Goal: Information Seeking & Learning: Learn about a topic

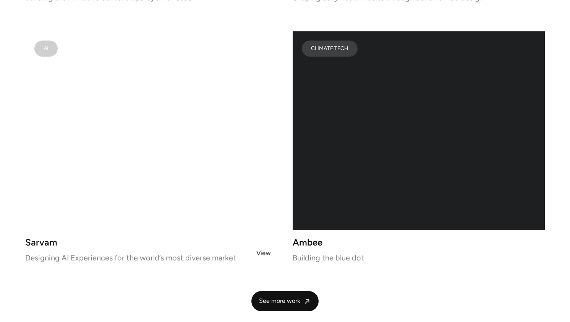
scroll to position [1558, 0]
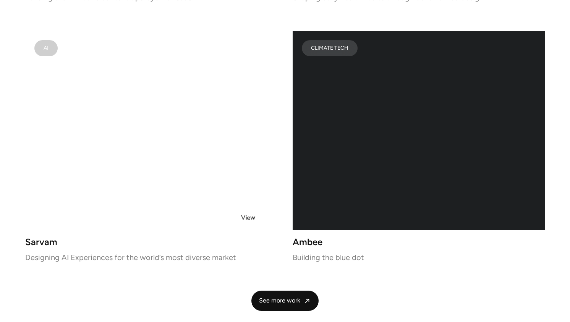
click at [248, 217] on video at bounding box center [151, 130] width 252 height 199
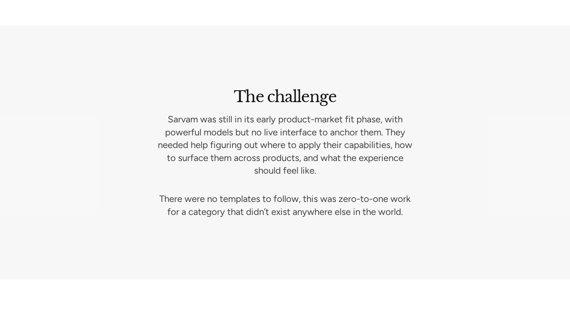
scroll to position [1048, 0]
click at [266, 150] on p "Sarvam was still in its early product-market fit phase, with powerful models bu…" at bounding box center [285, 144] width 263 height 64
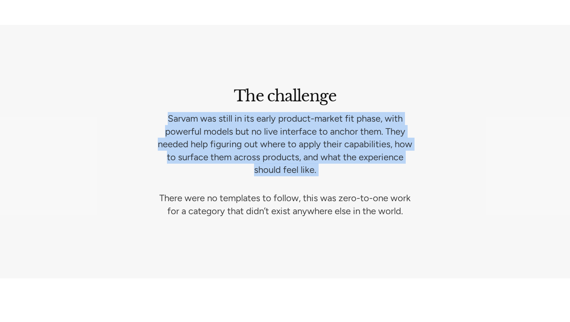
click at [266, 150] on p "Sarvam was still in its early product-market fit phase, with powerful models bu…" at bounding box center [285, 144] width 263 height 64
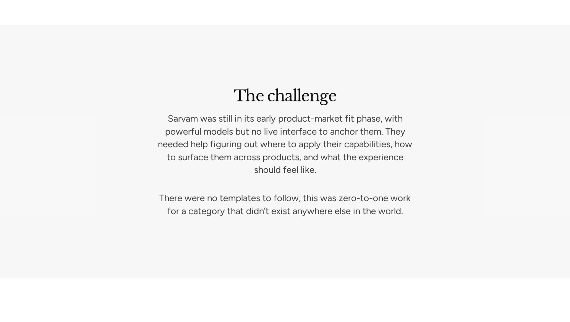
click at [246, 196] on p "There were no templates to follow, this was zero-to-one work for a category tha…" at bounding box center [285, 204] width 263 height 26
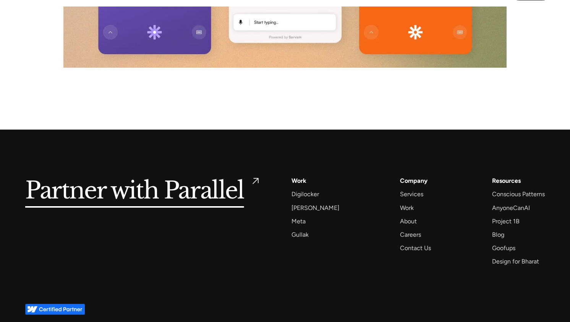
scroll to position [4914, 0]
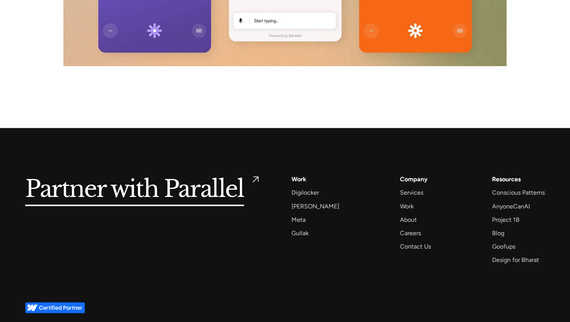
click at [295, 174] on div "Work" at bounding box center [299, 179] width 15 height 10
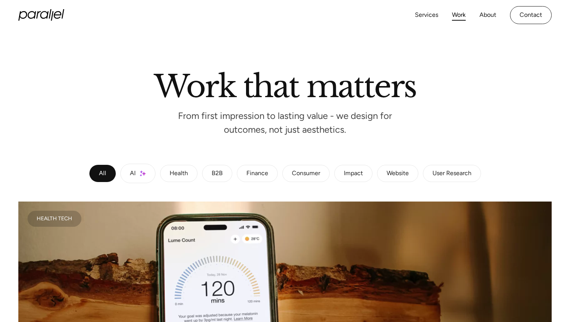
scroll to position [24, 0]
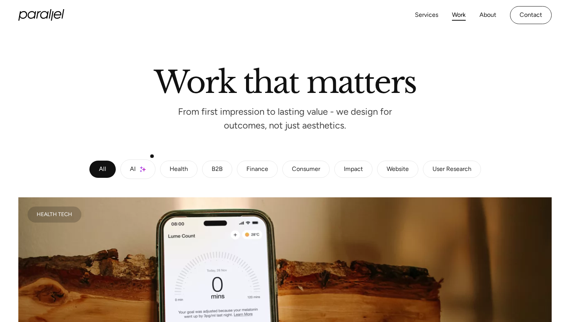
click at [139, 172] on link "AI" at bounding box center [137, 168] width 35 height 19
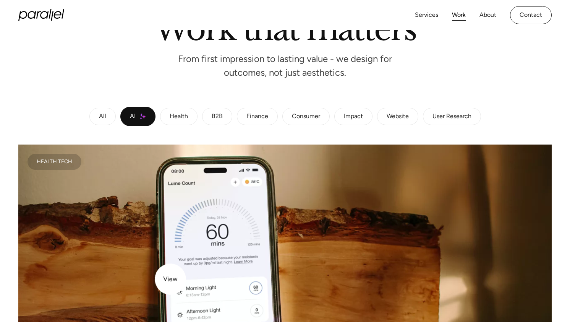
scroll to position [72, 0]
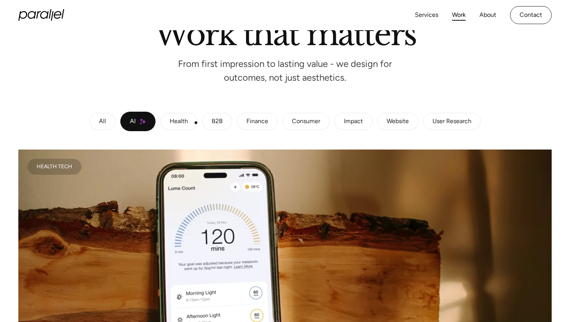
click at [196, 123] on link "Health" at bounding box center [178, 122] width 37 height 18
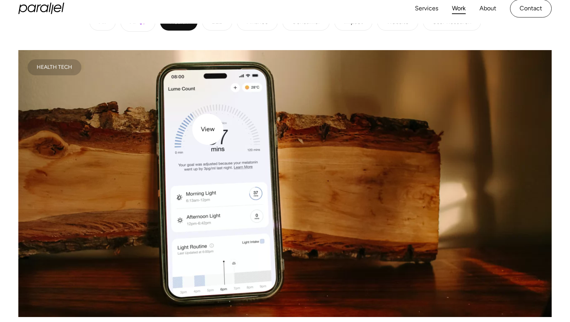
scroll to position [160, 0]
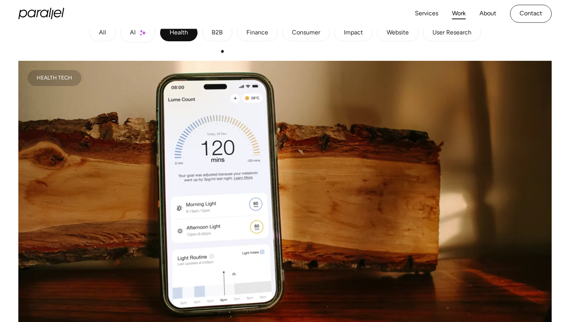
click at [225, 34] on link "B2B" at bounding box center [217, 33] width 30 height 18
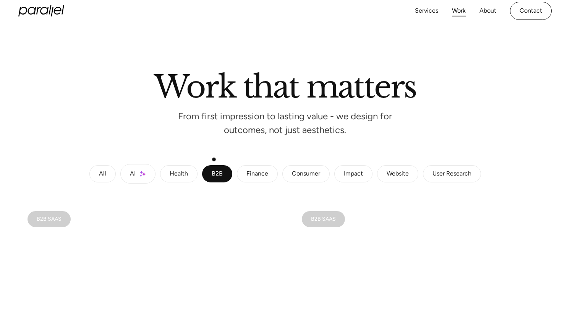
scroll to position [26, 0]
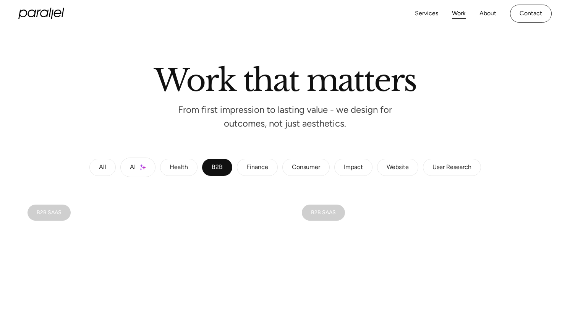
click at [253, 175] on link "Finance" at bounding box center [257, 168] width 41 height 18
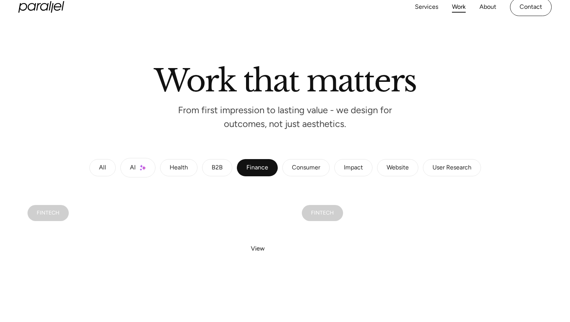
scroll to position [0, 0]
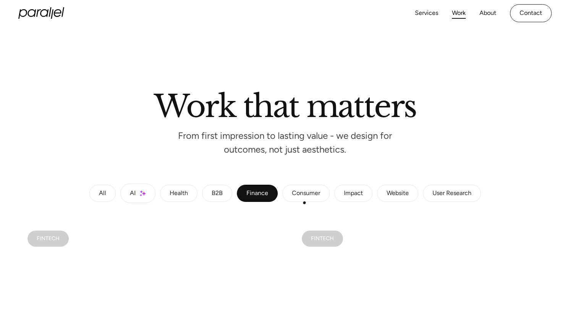
click at [306, 201] on link "Consumer" at bounding box center [305, 194] width 47 height 18
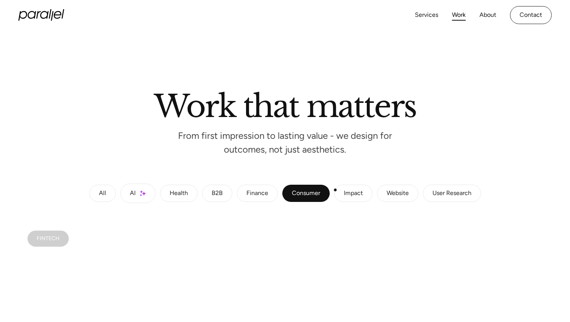
click at [342, 191] on link "Impact" at bounding box center [353, 194] width 38 height 18
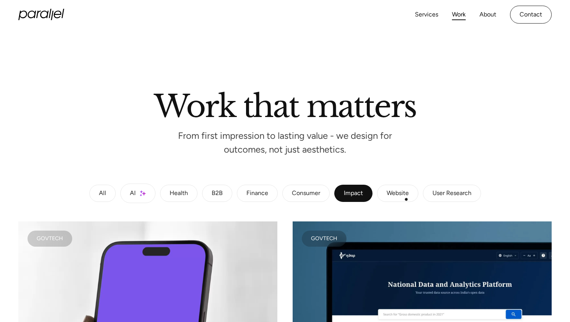
click at [400, 194] on div "Website" at bounding box center [398, 193] width 22 height 5
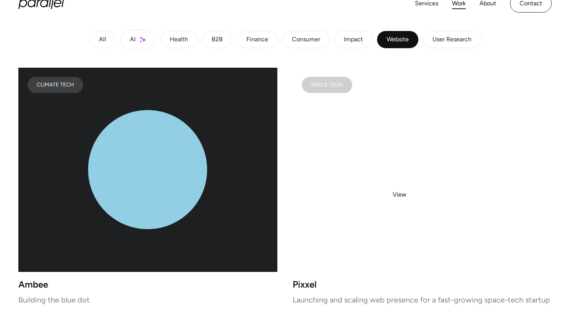
scroll to position [151, 0]
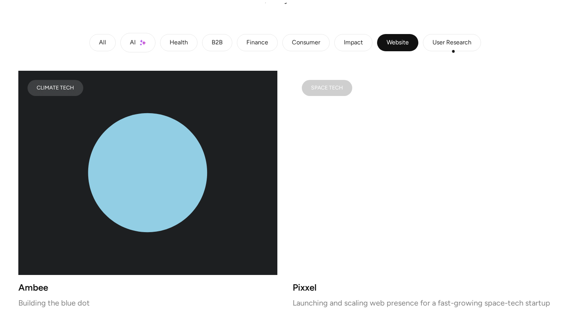
click at [453, 45] on div "User Research" at bounding box center [451, 42] width 39 height 5
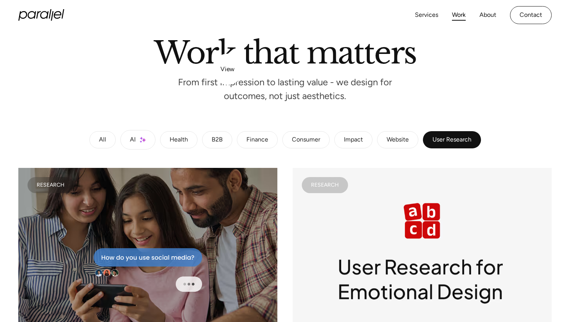
scroll to position [0, 0]
